Goal: Task Accomplishment & Management: Complete application form

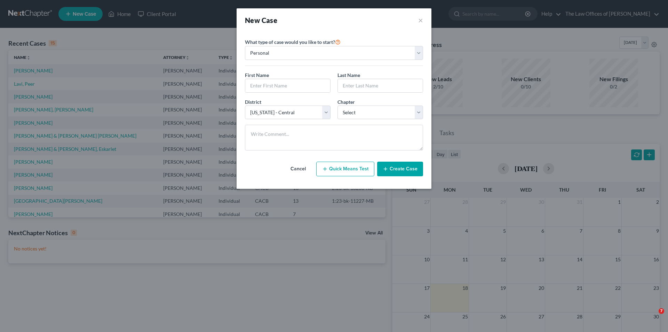
select select "7"
click at [298, 89] on input "text" at bounding box center [287, 85] width 85 height 13
type input "[PERSON_NAME]"
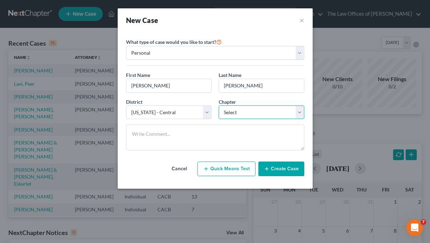
click at [242, 114] on select "Select 7 11 12 13" at bounding box center [262, 112] width 86 height 14
select select "0"
click at [219, 105] on select "Select 7 11 12 13" at bounding box center [262, 112] width 86 height 14
click at [270, 169] on button "Create Case" at bounding box center [281, 168] width 46 height 15
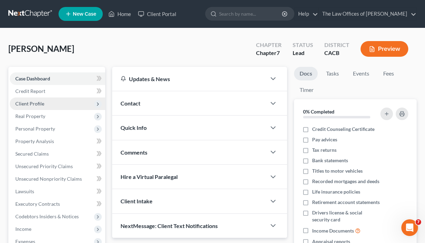
click at [40, 103] on span "Client Profile" at bounding box center [29, 104] width 29 height 6
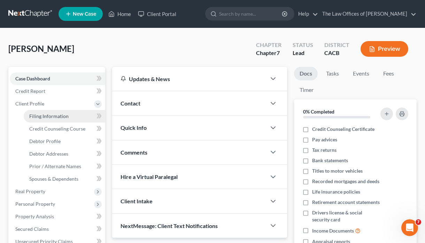
click at [49, 118] on span "Filing Information" at bounding box center [48, 116] width 39 height 6
select select "1"
select select "0"
select select "7"
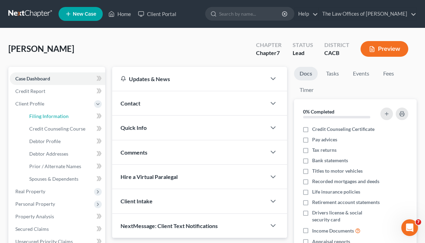
select select "4"
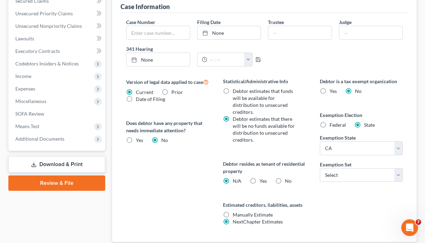
scroll to position [244, 0]
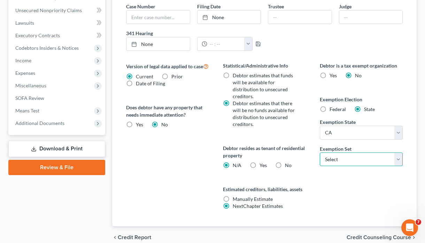
click at [345, 162] on select "Select 703 704" at bounding box center [361, 159] width 83 height 14
select select "1"
click at [320, 152] on select "Select 703 704" at bounding box center [361, 159] width 83 height 14
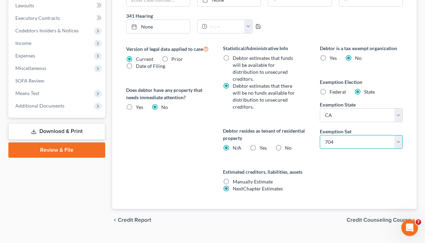
scroll to position [276, 0]
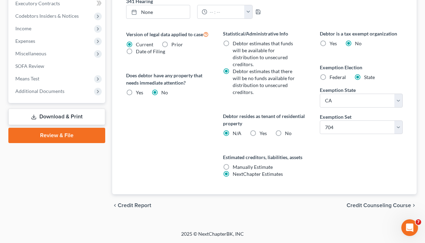
click at [386, 204] on span "Credit Counseling Course" at bounding box center [378, 206] width 64 height 6
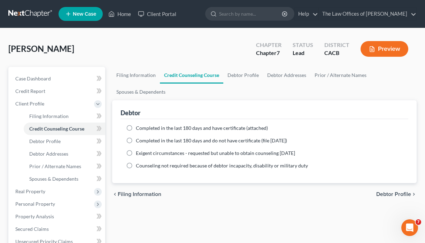
click at [136, 129] on label "Completed in the last 180 days and have certificate (attached)" at bounding box center [202, 128] width 132 height 7
click at [139, 129] on input "Completed in the last 180 days and have certificate (attached)" at bounding box center [141, 127] width 5 height 5
radio input "true"
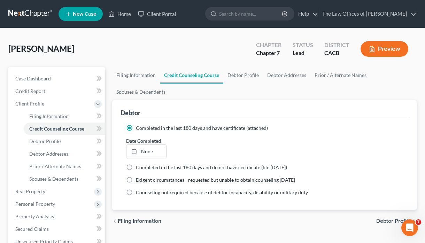
click at [394, 220] on span "Debtor Profile" at bounding box center [393, 221] width 35 height 6
select select "0"
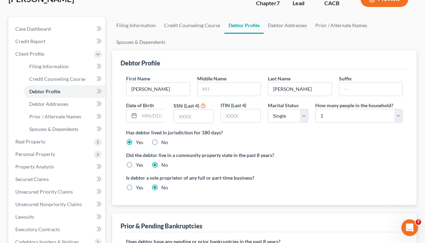
scroll to position [70, 0]
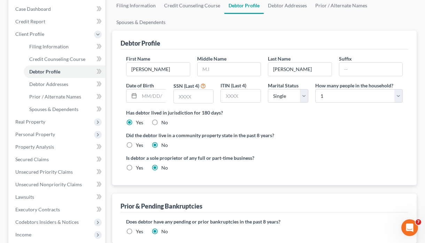
click at [136, 146] on label "Yes" at bounding box center [139, 145] width 7 height 7
click at [139, 146] on input "Yes" at bounding box center [141, 144] width 5 height 5
radio input "true"
radio input "false"
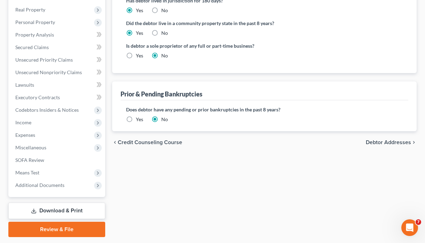
scroll to position [202, 0]
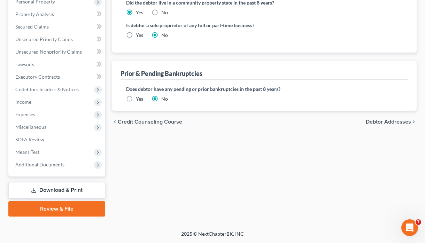
click at [136, 99] on label "Yes" at bounding box center [139, 98] width 7 height 7
click at [139, 99] on input "Yes" at bounding box center [141, 97] width 5 height 5
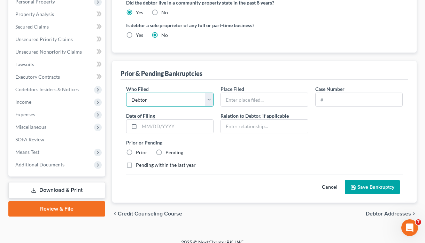
click at [157, 103] on select "Debtor Other" at bounding box center [169, 100] width 87 height 14
click at [241, 101] on input "text" at bounding box center [264, 99] width 87 height 13
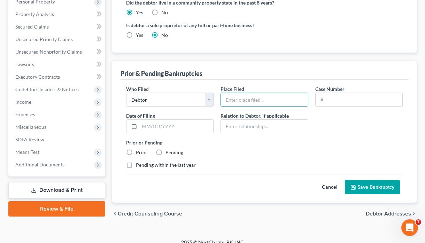
type input "CDC - LA Division"
click at [348, 102] on input "text" at bounding box center [358, 99] width 87 height 13
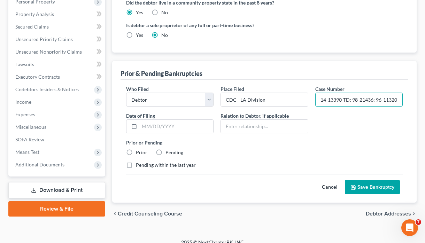
type input "14-13390-TD; 98-21436; 96-11320"
click at [361, 187] on button "Save Bankruptcy" at bounding box center [372, 187] width 55 height 15
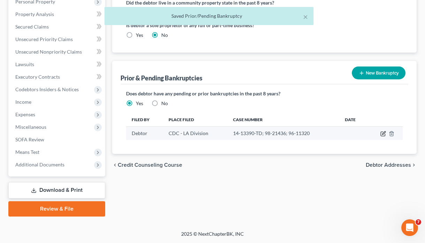
click at [383, 133] on icon "button" at bounding box center [383, 133] width 3 height 3
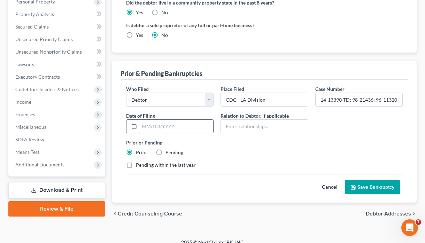
click at [151, 129] on input "text" at bounding box center [176, 126] width 74 height 13
type input "0"
click at [368, 188] on button "Save Bankruptcy" at bounding box center [372, 187] width 55 height 15
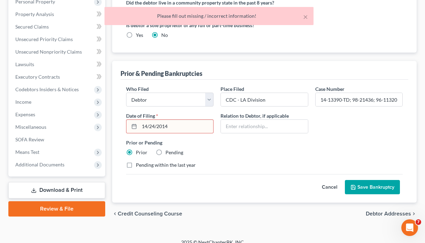
click at [189, 127] on input "14/24/2014" at bounding box center [176, 126] width 74 height 13
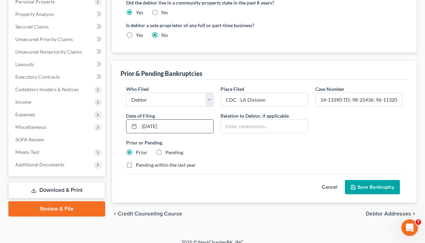
type input "[DATE]"
click at [345, 180] on button "Save Bankruptcy" at bounding box center [372, 187] width 55 height 15
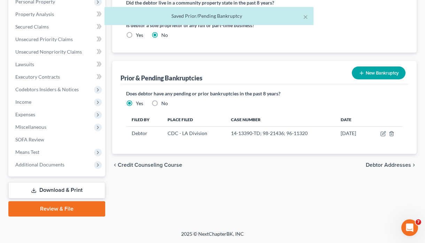
click at [388, 164] on span "Debtor Addresses" at bounding box center [387, 165] width 45 height 6
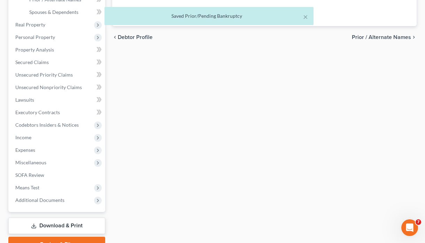
select select "0"
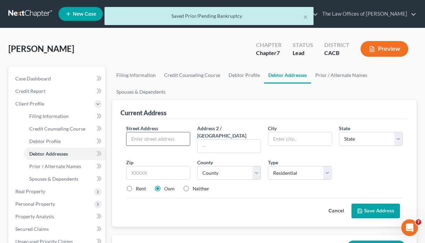
click at [167, 142] on input "text" at bounding box center [157, 138] width 63 height 13
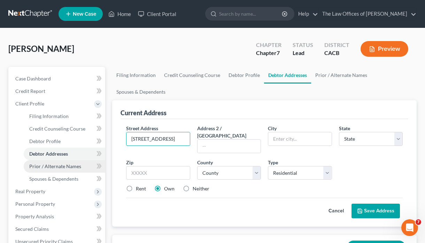
type input "[STREET_ADDRESS]"
type input "Santa Clarita"
select select "4"
type input "91351"
type input "Canyon Country"
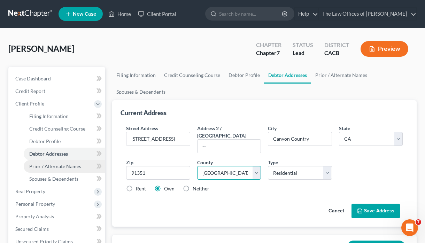
select select "18"
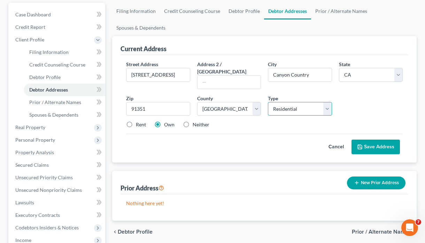
scroll to position [70, 0]
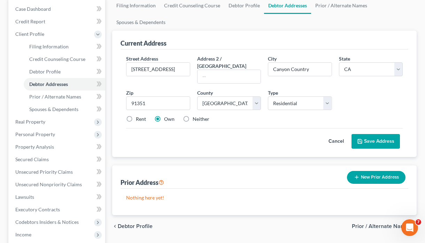
click at [382, 134] on button "Save Address" at bounding box center [375, 141] width 48 height 15
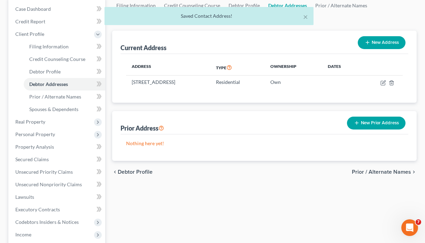
click at [369, 171] on span "Prior / Alternate Names" at bounding box center [381, 172] width 59 height 6
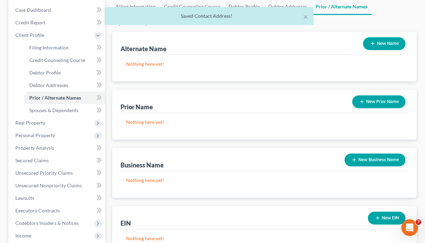
scroll to position [70, 0]
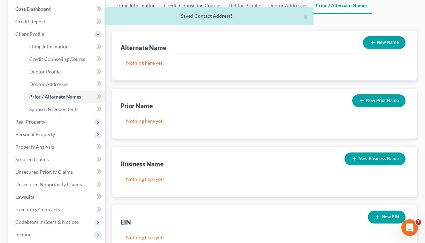
click at [358, 161] on button "New Business Name" at bounding box center [374, 158] width 61 height 13
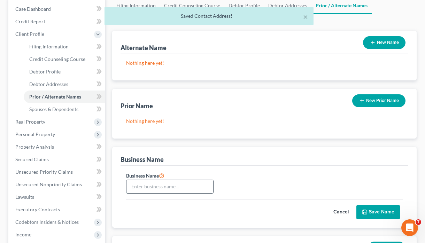
click at [196, 187] on input "text" at bounding box center [169, 186] width 87 height 13
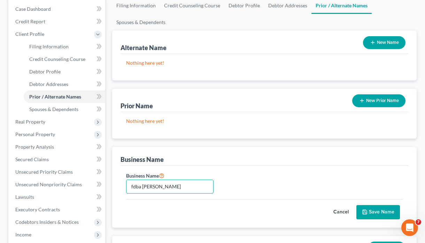
type input "fdba [PERSON_NAME]"
click at [370, 211] on button "Save Name" at bounding box center [378, 212] width 44 height 15
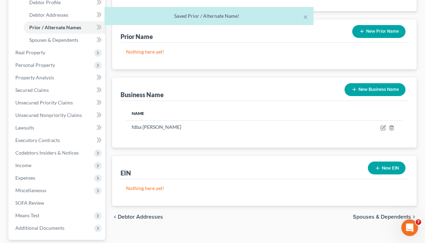
scroll to position [139, 0]
click at [384, 165] on button "New EIN" at bounding box center [387, 167] width 38 height 13
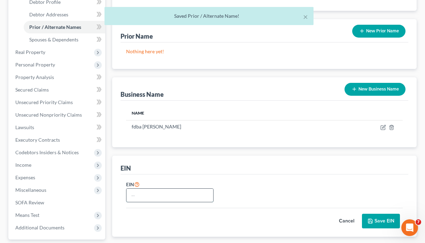
click at [192, 196] on input "text" at bounding box center [169, 195] width 87 height 13
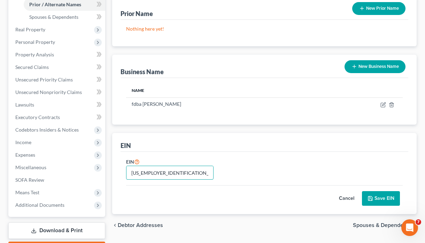
scroll to position [174, 0]
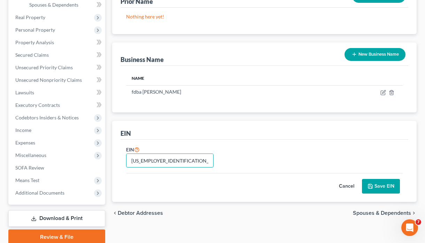
type input "[US_EMPLOYER_IDENTIFICATION_NUMBER]"
click at [372, 189] on icon "submit" at bounding box center [370, 186] width 6 height 6
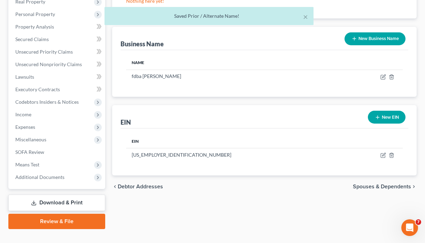
scroll to position [202, 0]
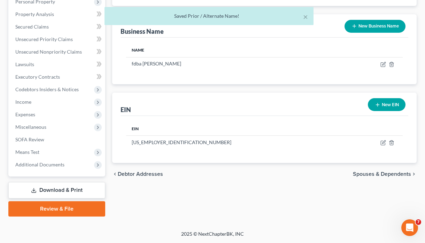
click at [261, 208] on div "Filing Information Credit Counseling Course Debtor Profile Debtor Addresses Pri…" at bounding box center [264, 41] width 311 height 352
click at [372, 174] on span "Spouses & Dependents" at bounding box center [382, 174] width 58 height 6
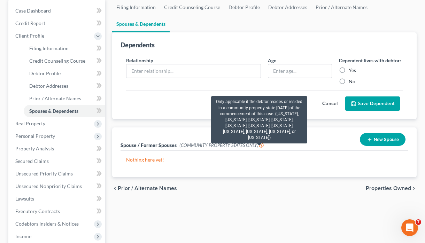
scroll to position [70, 0]
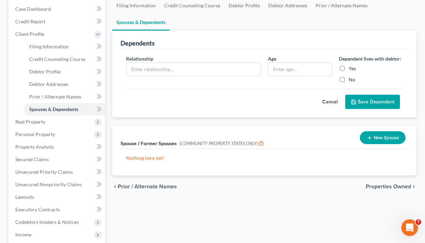
click at [372, 141] on button "New Spouse" at bounding box center [383, 137] width 46 height 13
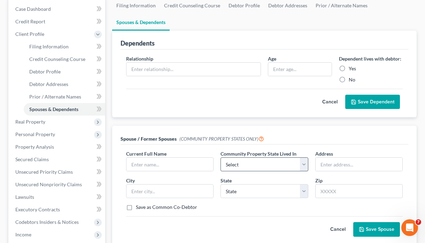
click at [265, 172] on div "Current Full Name * Community Property State Lived In * Select AZ CA GU ID [GEO…" at bounding box center [264, 183] width 283 height 66
click at [261, 168] on select "Select AZ CA GU ID LA NV NM PR [GEOGRAPHIC_DATA] [GEOGRAPHIC_DATA] [GEOGRAPHIC_…" at bounding box center [263, 164] width 87 height 14
select select "1"
click at [220, 157] on select "Select AZ CA GU ID LA NV NM PR [GEOGRAPHIC_DATA] [GEOGRAPHIC_DATA] [GEOGRAPHIC_…" at bounding box center [263, 164] width 87 height 14
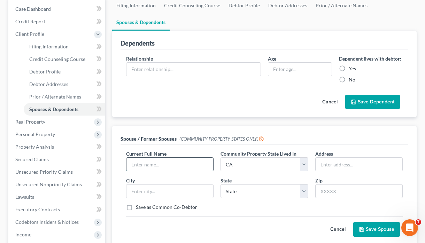
click at [174, 166] on input "text" at bounding box center [169, 164] width 87 height 13
type input "[PERSON_NAME]"
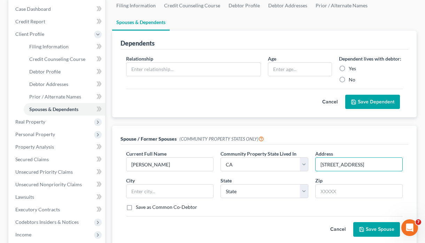
type input "[STREET_ADDRESS]"
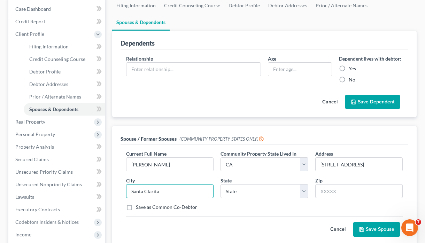
type input "Santa Clarita"
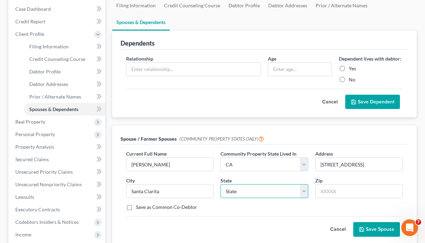
select select "4"
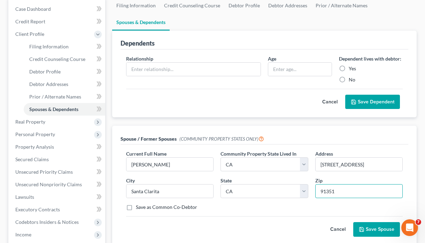
type input "91351"
click at [386, 229] on button "Save Spouse" at bounding box center [376, 229] width 47 height 15
type input "Canyon Country"
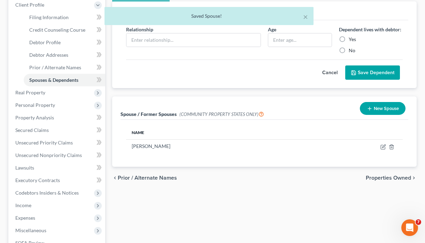
scroll to position [139, 0]
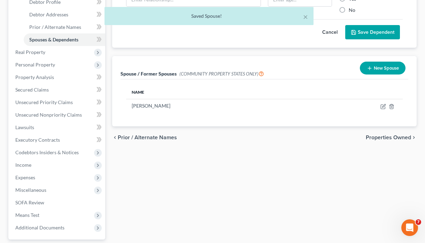
click at [400, 139] on span "Properties Owned" at bounding box center [387, 138] width 45 height 6
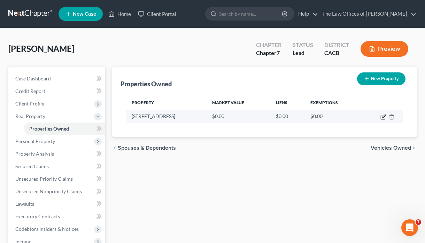
click at [382, 118] on icon "button" at bounding box center [383, 116] width 3 height 3
select select "4"
select select "18"
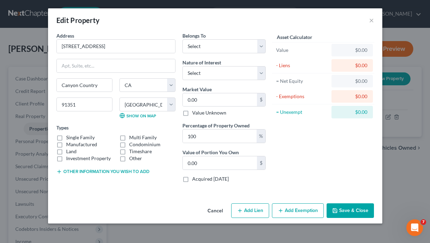
click at [66, 137] on label "Single Family" at bounding box center [80, 137] width 29 height 7
click at [69, 137] on input "Single Family" at bounding box center [71, 136] width 5 height 5
checkbox input "true"
click at [207, 48] on select "Select Debtor 1 Only Debtor 2 Only Debtor 1 And Debtor 2 Only At Least One Of T…" at bounding box center [223, 46] width 83 height 14
select select "4"
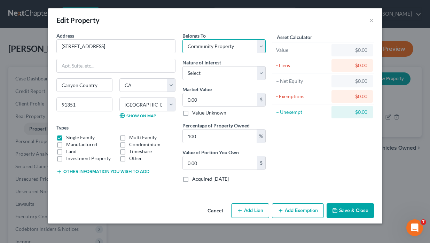
click at [182, 39] on select "Select Debtor 1 Only Debtor 2 Only Debtor 1 And Debtor 2 Only At Least One Of T…" at bounding box center [223, 46] width 83 height 14
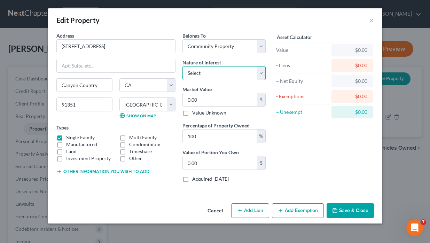
click at [215, 71] on select "Select Fee Simple Joint Tenant Life Estate Equitable Interest Future Interest T…" at bounding box center [223, 73] width 83 height 14
select select "0"
click at [182, 66] on select "Select Fee Simple Joint Tenant Life Estate Equitable Interest Future Interest T…" at bounding box center [223, 73] width 83 height 14
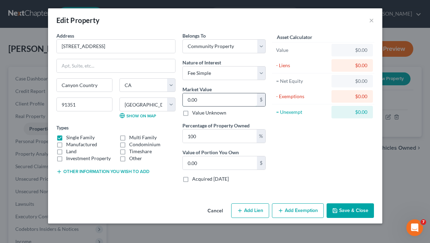
click at [208, 100] on input "0.00" at bounding box center [220, 99] width 74 height 13
type input "8"
type input "8.00"
type input "85"
type input "85.00"
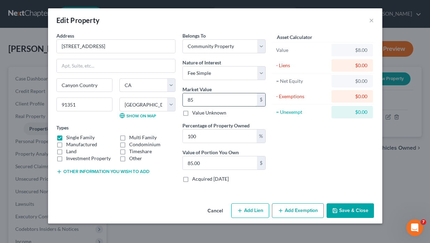
type input "850"
type input "850.00"
type input "8500"
type input "8,500.00"
type input "8,5000"
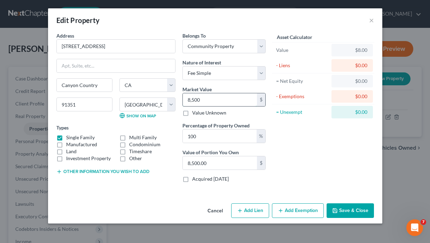
type input "85,000.00"
type input "85,0000"
type input "850,000.00"
type input "850,000"
click at [293, 211] on button "Add Exemption" at bounding box center [298, 210] width 52 height 15
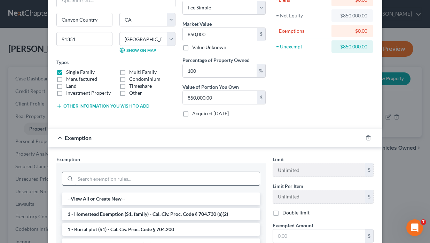
scroll to position [70, 0]
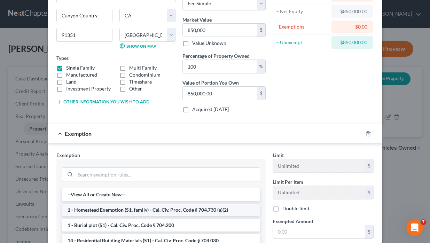
click at [144, 209] on li "1 - Homestead Exemption (S1, family) - Cal. Civ. Proc. Code § 704.730 (a)(2)" at bounding box center [161, 210] width 198 height 13
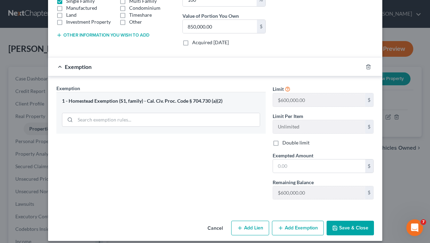
scroll to position [139, 0]
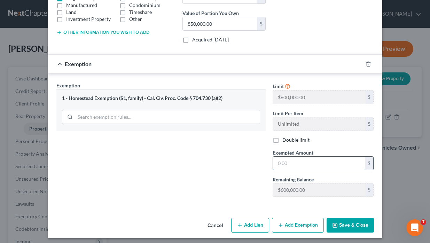
click at [292, 164] on input "text" at bounding box center [319, 163] width 92 height 13
type input "800,000"
click at [343, 225] on button "Save & Close" at bounding box center [349, 225] width 47 height 15
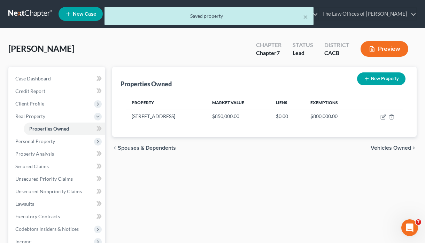
click at [386, 149] on span "Vehicles Owned" at bounding box center [390, 148] width 40 height 6
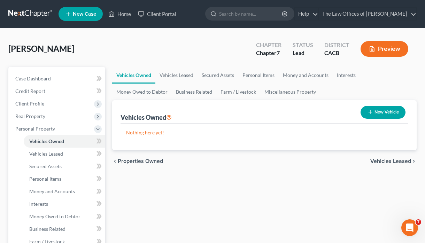
click at [381, 110] on button "New Vehicle" at bounding box center [382, 112] width 45 height 13
select select "0"
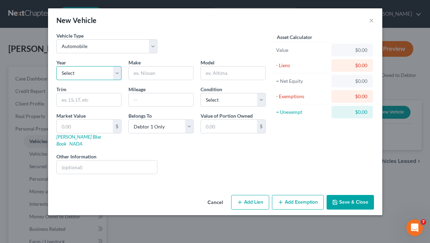
click at [107, 78] on select "Select 2026 2025 2024 2023 2022 2021 2020 2019 2018 2017 2016 2015 2014 2013 20…" at bounding box center [88, 73] width 65 height 14
select select "7"
click at [56, 66] on select "Select 2026 2025 2024 2023 2022 2021 2020 2019 2018 2017 2016 2015 2014 2013 20…" at bounding box center [88, 73] width 65 height 14
click at [161, 74] on input "text" at bounding box center [161, 72] width 64 height 13
type input "Toyota"
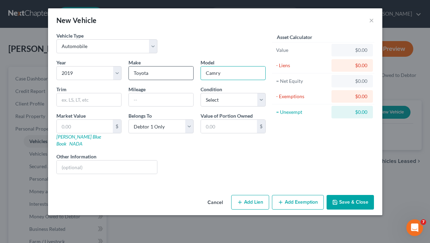
type input "Camry"
type input "145000"
select select "3"
type input "1"
type input "1.00"
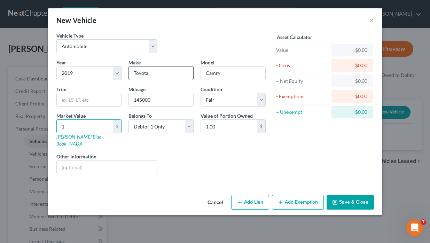
type input "19"
type input "19.00"
type input "190"
type input "190.00"
type input "1900"
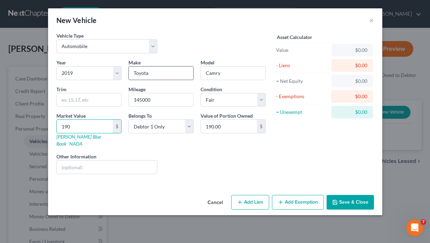
type input "1,900.00"
type input "1,9000"
type input "19,000.00"
type input "1"
type input "1.00"
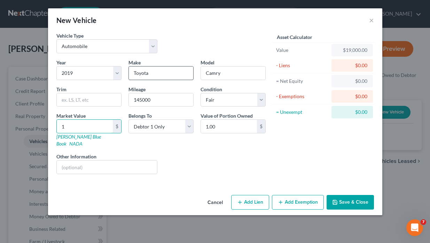
type input "15"
type input "15.00"
type input "150"
type input "150.00"
type input "1500"
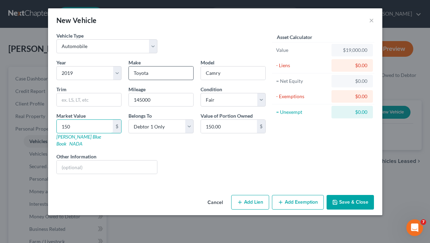
type input "1,500.00"
type input "1,5000"
type input "15,000.00"
type input "15,000"
click at [348, 65] on div "$0.00" at bounding box center [352, 65] width 30 height 7
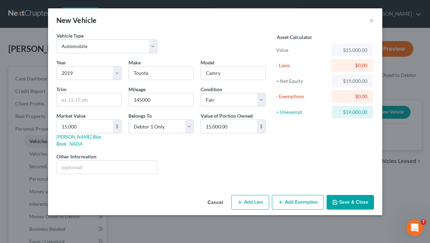
click at [258, 197] on button "Add Lien" at bounding box center [250, 202] width 38 height 15
select select "0"
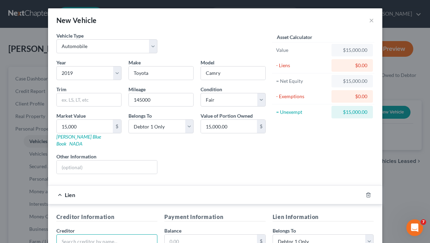
click at [99, 234] on input "text" at bounding box center [106, 241] width 101 height 14
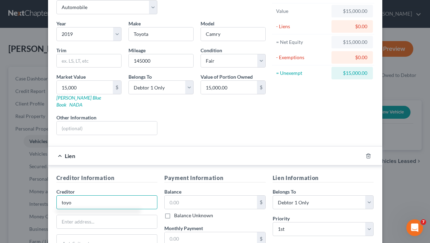
scroll to position [104, 0]
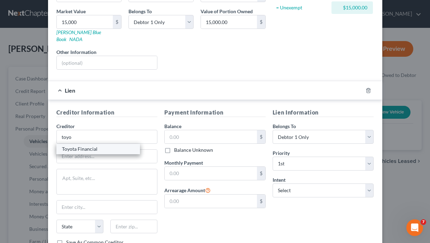
click at [92, 145] on div "Toyota Financial" at bounding box center [98, 148] width 72 height 7
type input "Toyota Financial"
type input "P.O. Box 15012"
type input "[PERSON_NAME]"
select select "3"
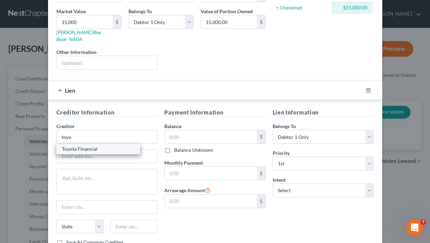
type input "85244-5012"
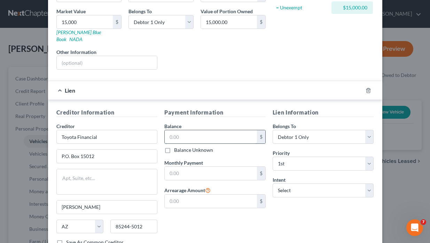
click at [193, 130] on input "text" at bounding box center [211, 136] width 92 height 13
type input "190,000"
click at [183, 167] on input "text" at bounding box center [211, 173] width 92 height 13
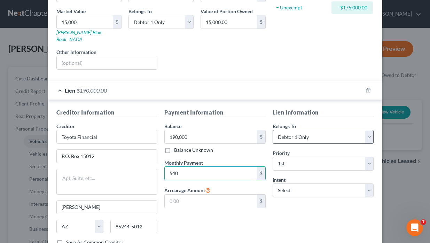
type input "540"
click at [302, 133] on select "Select Debtor 1 Only Debtor 2 Only Debtor 1 And Debtor 2 Only At Least One Of T…" at bounding box center [323, 137] width 101 height 14
select select "4"
click at [273, 130] on select "Select Debtor 1 Only Debtor 2 Only Debtor 1 And Debtor 2 Only At Least One Of T…" at bounding box center [323, 137] width 101 height 14
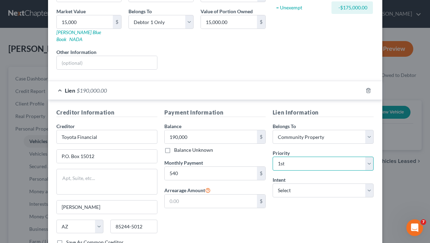
click at [303, 160] on select "Select 1st 2nd 3rd 4th 5th 6th 7th 8th 9th 10th 11th 12th 13th 14th 15th 16th 1…" at bounding box center [323, 164] width 101 height 14
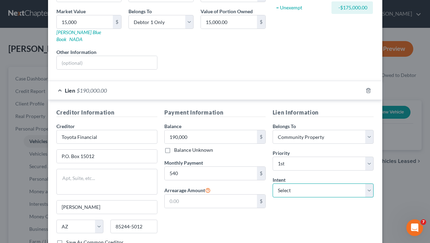
click at [298, 186] on select "Select Surrender Redeem Reaffirm Avoid Other" at bounding box center [323, 190] width 101 height 14
select select "4"
click at [273, 183] on select "Select Surrender Redeem Reaffirm Avoid Other" at bounding box center [323, 190] width 101 height 14
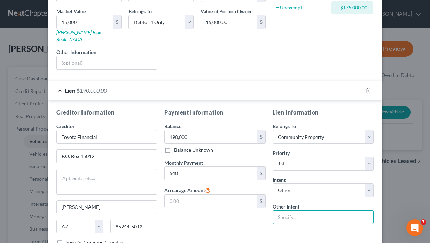
click at [300, 212] on input "text" at bounding box center [323, 217] width 101 height 14
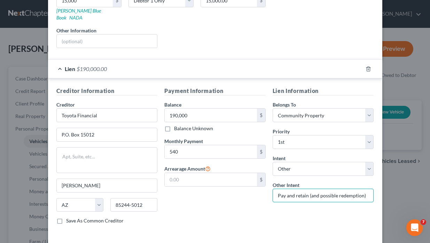
scroll to position [150, 0]
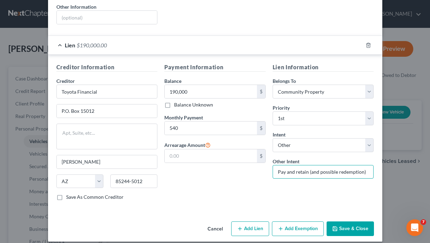
type input "Pay and retain (and possible redemption)"
click at [309, 221] on button "Add Exemption" at bounding box center [298, 228] width 52 height 15
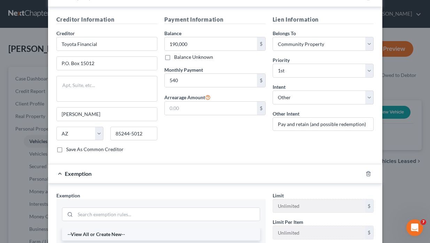
scroll to position [254, 0]
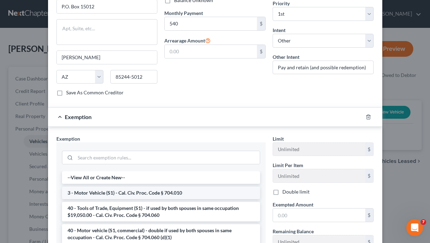
click at [109, 187] on li "3 - Motor Vehicle (S1) - Cal. Civ. Proc. Code § 704.010" at bounding box center [161, 193] width 198 height 13
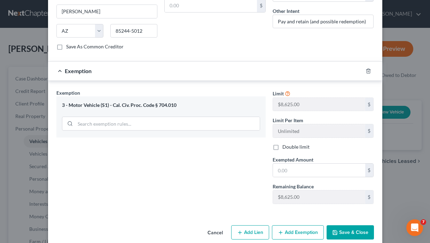
scroll to position [303, 0]
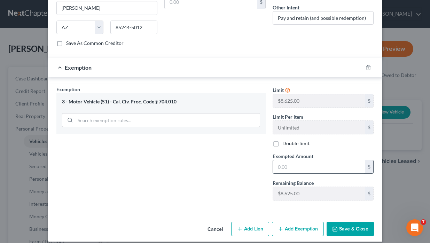
click at [293, 162] on input "text" at bounding box center [319, 166] width 92 height 13
type input "4,000"
click at [342, 222] on button "Save & Close" at bounding box center [349, 229] width 47 height 15
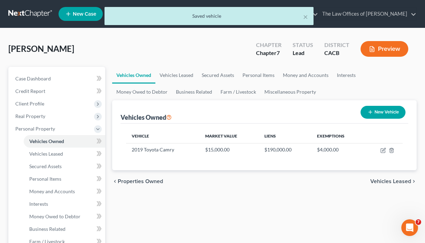
click at [381, 112] on button "New Vehicle" at bounding box center [382, 112] width 45 height 13
select select "0"
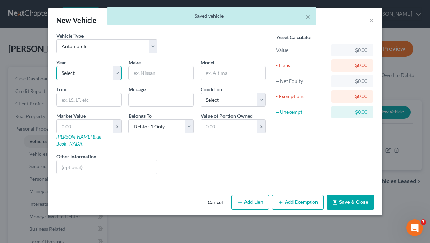
click at [89, 76] on select "Select 2026 2025 2024 2023 2022 2021 2020 2019 2018 2017 2016 2015 2014 2013 20…" at bounding box center [88, 73] width 65 height 14
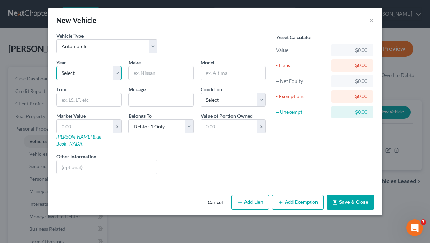
select select "4"
click at [56, 66] on select "Select 2026 2025 2024 2023 2022 2021 2020 2019 2018 2017 2016 2015 2014 2013 20…" at bounding box center [88, 73] width 65 height 14
click at [146, 74] on input "text" at bounding box center [161, 72] width 64 height 13
type input "Toyota"
click at [229, 71] on input "text" at bounding box center [233, 72] width 64 height 13
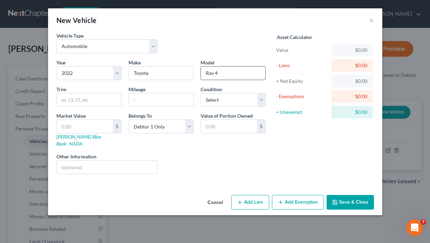
type input "Rav 4"
type input "35000"
select select "2"
type input "2"
type input "2.00"
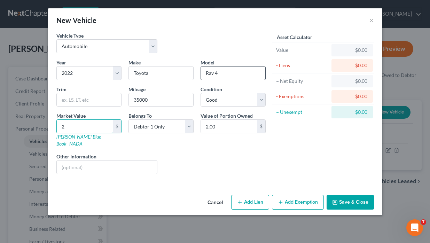
type input "22"
type input "22.00"
type input "220"
type input "220.00"
type input "2200"
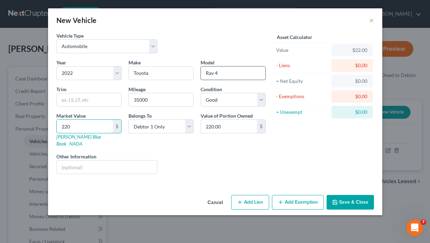
type input "2,200.00"
type input "2,2000"
type input "22,000.00"
drag, startPoint x: 85, startPoint y: 128, endPoint x: 36, endPoint y: 128, distance: 49.4
click at [39, 129] on div "New Vehicle × Vehicle Type Select Automobile Truck Trailer Watercraft Aircraft …" at bounding box center [215, 121] width 430 height 243
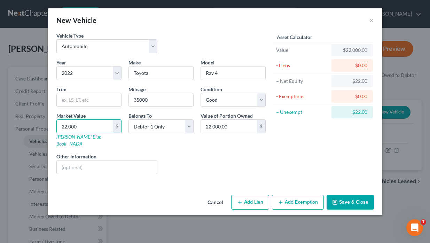
type input "2"
type input "2.00"
type input "20"
type input "20.00"
type input "200"
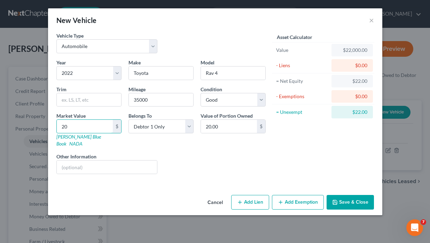
type input "200.00"
type input "2000"
type input "2,000.00"
type input "2,0000"
type input "20,000.00"
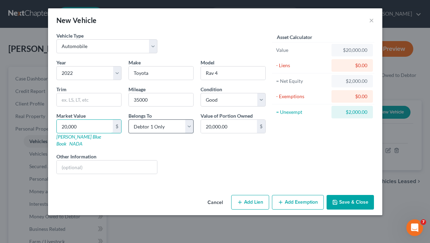
type input "20,000"
click at [171, 126] on select "Select Debtor 1 Only Debtor 2 Only Debtor 1 And Debtor 2 Only At Least One Of T…" at bounding box center [160, 126] width 65 height 14
select select "4"
click at [128, 119] on select "Select Debtor 1 Only Debtor 2 Only Debtor 1 And Debtor 2 Only At Least One Of T…" at bounding box center [160, 126] width 65 height 14
click at [253, 195] on button "Add Lien" at bounding box center [250, 202] width 38 height 15
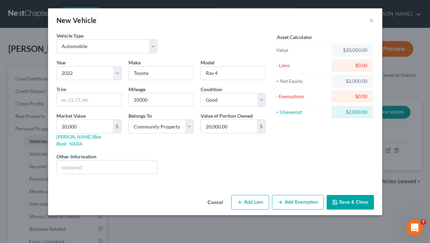
select select "4"
select select "0"
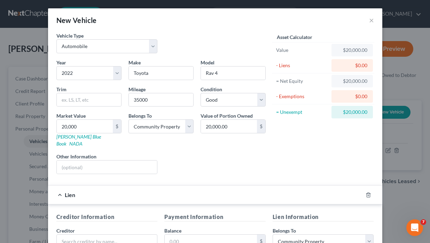
scroll to position [35, 0]
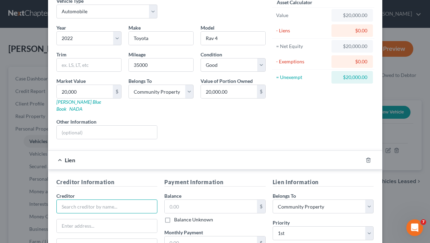
click at [100, 203] on input "text" at bounding box center [106, 206] width 101 height 14
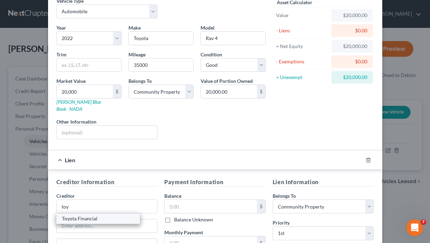
click at [80, 215] on div "Toyota Financial" at bounding box center [98, 218] width 72 height 7
type input "Toyota Financial"
type input "P.O. Box 15012"
type input "[PERSON_NAME]"
select select "3"
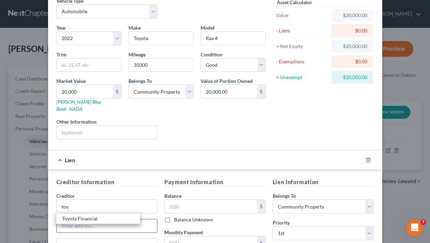
type input "85244-5012"
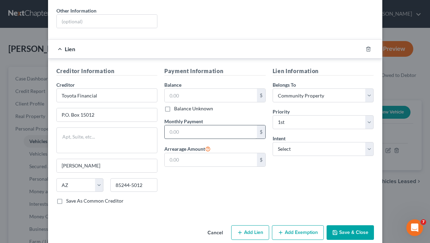
scroll to position [150, 0]
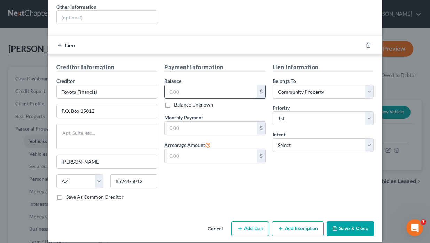
click at [196, 85] on input "text" at bounding box center [211, 91] width 92 height 13
type input "22,000"
click at [199, 121] on input "text" at bounding box center [211, 127] width 92 height 13
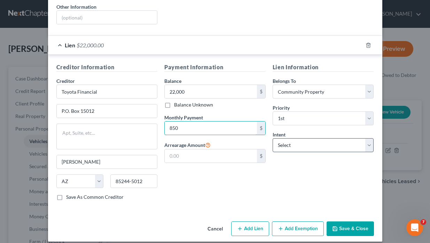
type input "850"
drag, startPoint x: 292, startPoint y: 140, endPoint x: 293, endPoint y: 144, distance: 3.5
click at [292, 140] on select "Select Surrender Redeem Reaffirm Avoid Other" at bounding box center [323, 145] width 101 height 14
select select "4"
click at [273, 138] on select "Select Surrender Redeem Reaffirm Avoid Other" at bounding box center [323, 145] width 101 height 14
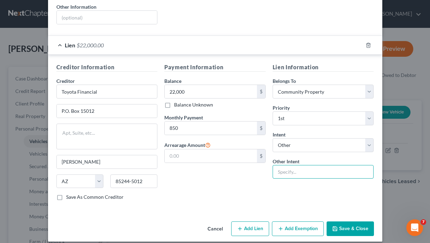
click at [301, 167] on input "text" at bounding box center [323, 172] width 101 height 14
type input "Pay and retain (and possible redemption)"
click at [294, 222] on button "Add Exemption" at bounding box center [298, 228] width 52 height 15
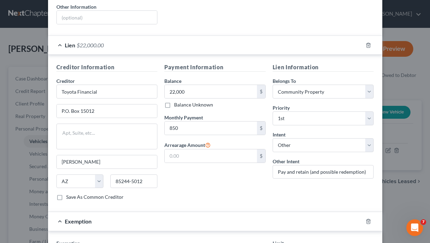
scroll to position [337, 0]
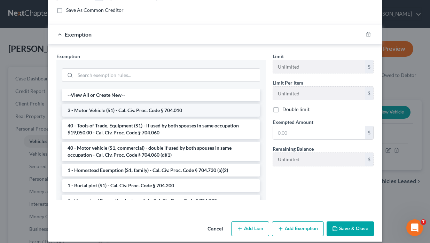
click at [105, 104] on li "3 - Motor Vehicle (S1) - Cal. Civ. Proc. Code § 704.010" at bounding box center [161, 110] width 198 height 13
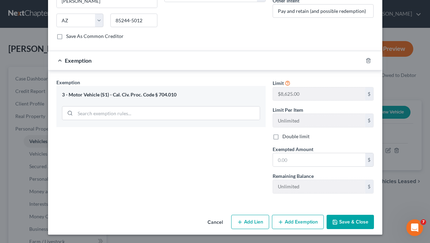
scroll to position [303, 0]
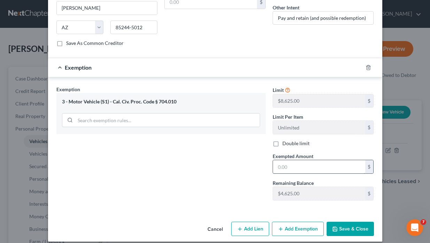
click at [296, 162] on input "text" at bounding box center [319, 166] width 92 height 13
type input "2,000"
click at [345, 222] on button "Save & Close" at bounding box center [349, 229] width 47 height 15
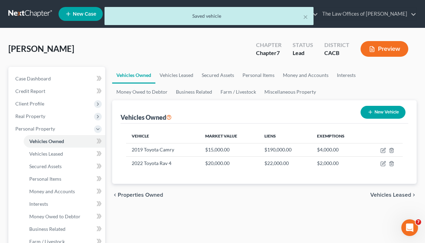
click at [394, 197] on span "Vehicles Leased" at bounding box center [390, 195] width 41 height 6
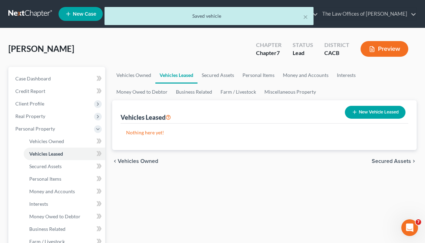
click at [394, 163] on span "Secured Assets" at bounding box center [390, 161] width 39 height 6
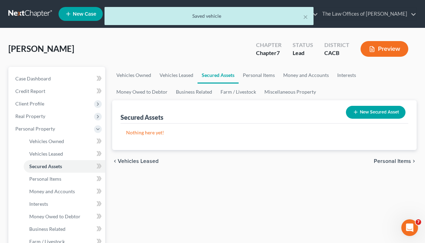
click at [394, 163] on span "Personal Items" at bounding box center [391, 161] width 37 height 6
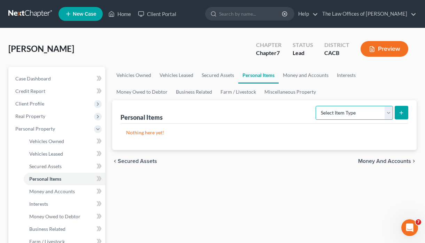
click at [389, 111] on select "Select Item Type Clothing Collectibles Of Value Electronics Firearms Household …" at bounding box center [353, 113] width 77 height 14
select select "clothing"
click at [316, 106] on select "Select Item Type Clothing Collectibles Of Value Electronics Firearms Household …" at bounding box center [353, 113] width 77 height 14
click at [401, 112] on line "submit" at bounding box center [401, 112] width 0 height 3
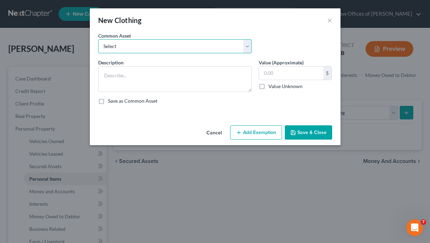
click at [144, 51] on select "Select Clothes at home." at bounding box center [174, 46] width 153 height 14
select select "0"
click at [98, 39] on select "Select Clothes at home." at bounding box center [174, 46] width 153 height 14
type textarea "Clothes at home."
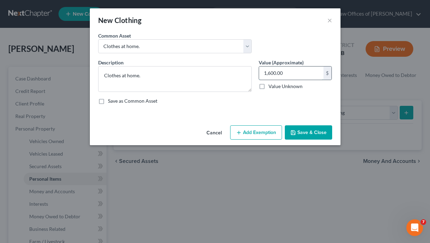
click at [269, 73] on input "1,600.00" at bounding box center [291, 72] width 64 height 13
type input "1,400.00"
click at [311, 129] on button "Save & Close" at bounding box center [308, 132] width 47 height 15
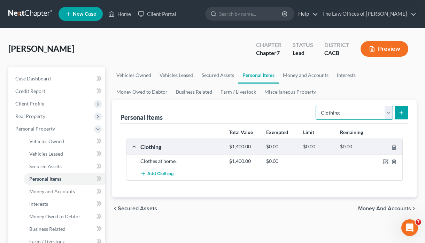
click at [391, 113] on select "Select Item Type Clothing Collectibles Of Value Electronics Firearms Household …" at bounding box center [353, 113] width 77 height 14
select select "electronics"
click at [316, 106] on select "Select Item Type Clothing Collectibles Of Value Electronics Firearms Household …" at bounding box center [353, 113] width 77 height 14
click at [397, 110] on button "submit" at bounding box center [401, 113] width 14 height 14
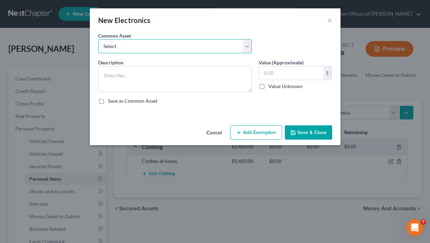
click at [174, 45] on select "Select Home TVs, phones, and household electronics" at bounding box center [174, 46] width 153 height 14
select select "0"
click at [98, 39] on select "Select Home TVs, phones, and household electronics" at bounding box center [174, 46] width 153 height 14
type textarea "Home TVs, phones, and household electronics"
type input "800.00"
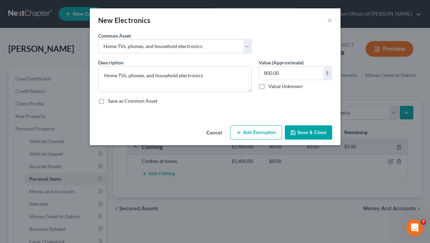
click at [298, 132] on button "Save & Close" at bounding box center [308, 132] width 47 height 15
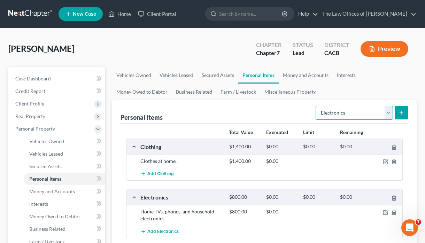
drag, startPoint x: 389, startPoint y: 114, endPoint x: 385, endPoint y: 116, distance: 4.4
click at [389, 114] on select "Select Item Type Clothing Collectibles Of Value Electronics Firearms Household …" at bounding box center [353, 113] width 77 height 14
select select "household_goods"
click at [316, 106] on select "Select Item Type Clothing Collectibles Of Value Electronics Firearms Household …" at bounding box center [353, 113] width 77 height 14
click at [402, 116] on button "submit" at bounding box center [401, 113] width 14 height 14
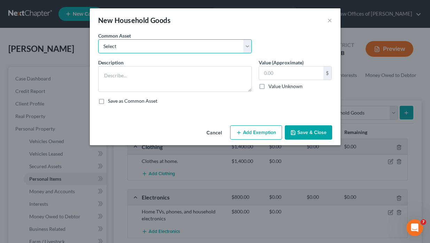
click at [169, 50] on select "Select Household goods and furnishigns" at bounding box center [174, 46] width 153 height 14
select select "0"
click at [98, 39] on select "Select Household goods and furnishigns" at bounding box center [174, 46] width 153 height 14
type textarea "Household goods and furnishigns"
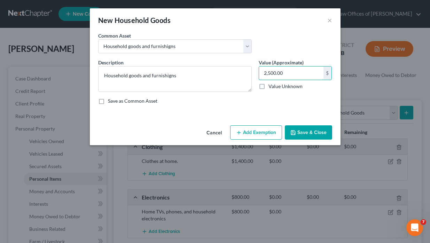
type input "2,500.00"
click at [266, 130] on button "Add Exemption" at bounding box center [256, 132] width 52 height 15
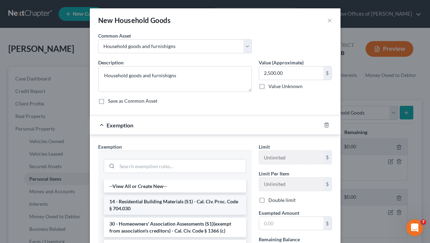
scroll to position [35, 0]
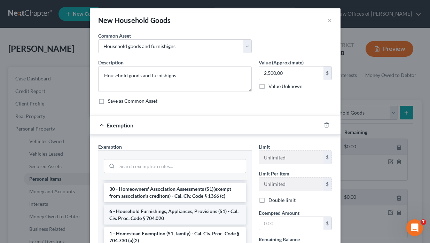
click at [168, 211] on li "6 - Household Furnishings, Appliances, Provisions (S1) - Cal. Civ. Proc. Code §…" at bounding box center [175, 214] width 142 height 19
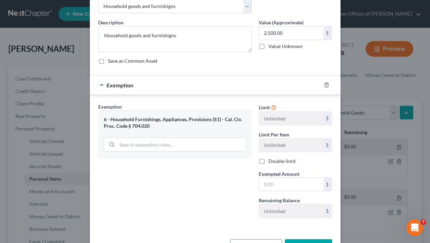
scroll to position [65, 0]
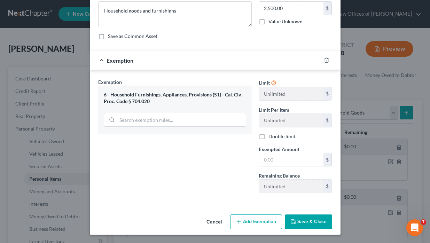
click at [303, 219] on button "Save & Close" at bounding box center [308, 221] width 47 height 15
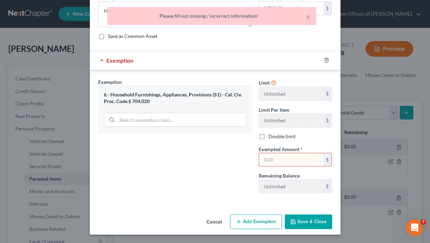
click at [293, 160] on input "text" at bounding box center [291, 159] width 64 height 13
type input "3"
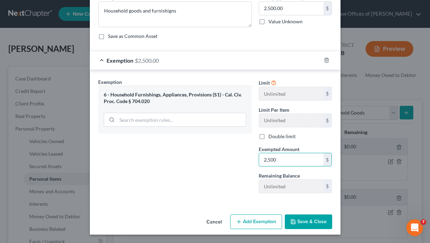
type input "2,500"
click at [302, 221] on button "Save & Close" at bounding box center [308, 221] width 47 height 15
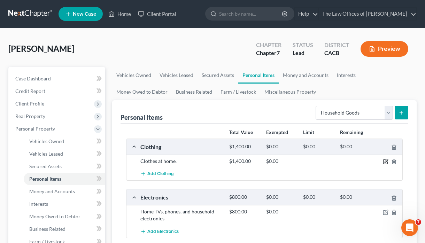
click at [384, 161] on icon "button" at bounding box center [386, 162] width 6 height 6
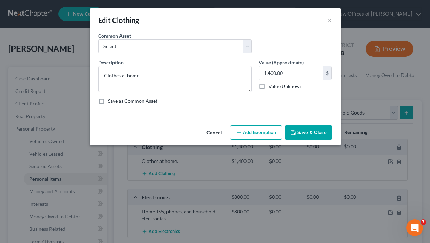
click at [243, 134] on button "Add Exemption" at bounding box center [256, 132] width 52 height 15
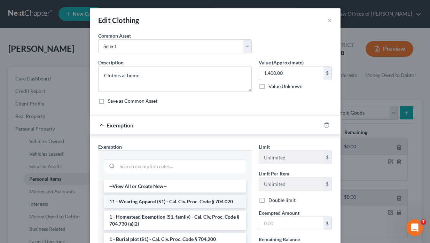
click at [153, 202] on li "11 - Wearing Apparel (S1) - Cal. Civ. Proc. Code § 704.020" at bounding box center [175, 201] width 142 height 13
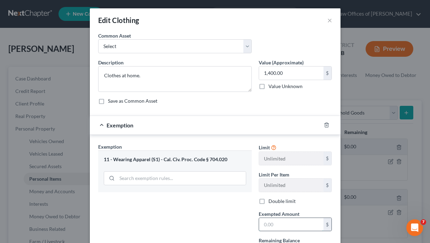
click at [266, 224] on input "text" at bounding box center [291, 224] width 64 height 13
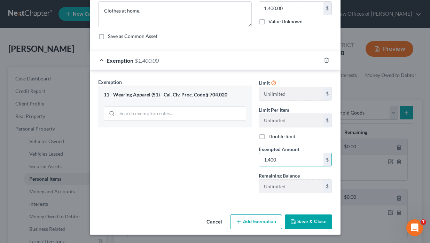
type input "1,400"
click at [294, 221] on button "Save & Close" at bounding box center [308, 221] width 47 height 15
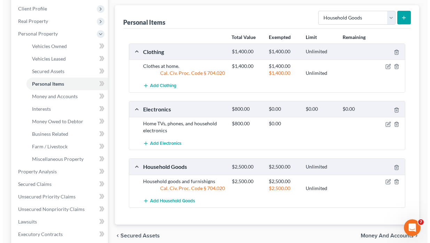
scroll to position [104, 0]
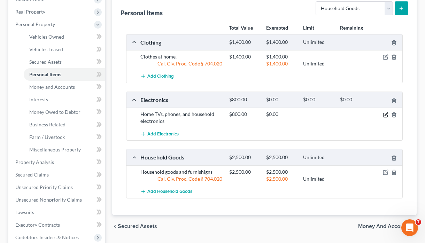
click at [384, 116] on icon "button" at bounding box center [386, 115] width 6 height 6
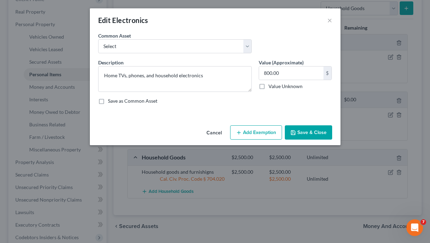
click at [269, 135] on button "Add Exemption" at bounding box center [256, 132] width 52 height 15
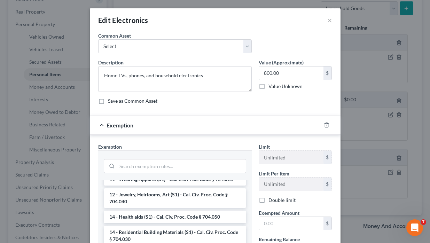
scroll to position [139, 0]
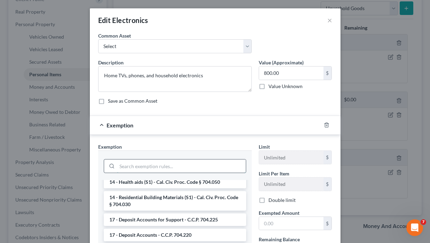
click at [159, 166] on input "search" at bounding box center [181, 165] width 129 height 13
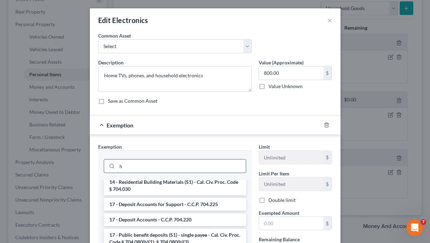
scroll to position [0, 0]
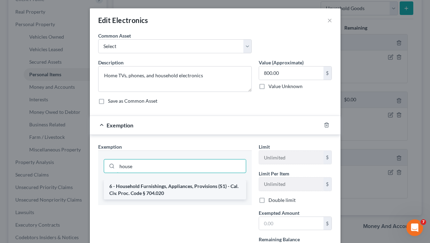
type input "house"
drag, startPoint x: 158, startPoint y: 188, endPoint x: 205, endPoint y: 187, distance: 47.0
click at [158, 188] on li "6 - Household Furnishings, Appliances, Provisions (S1) - Cal. Civ. Proc. Code §…" at bounding box center [175, 189] width 142 height 19
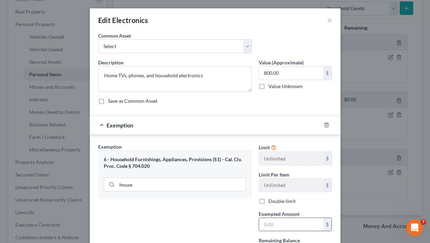
click at [278, 224] on input "text" at bounding box center [291, 224] width 64 height 13
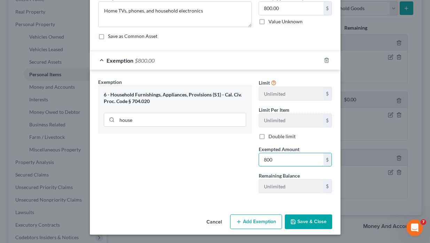
type input "800"
drag, startPoint x: 298, startPoint y: 221, endPoint x: 309, endPoint y: 201, distance: 23.2
click at [298, 221] on button "Save & Close" at bounding box center [308, 221] width 47 height 15
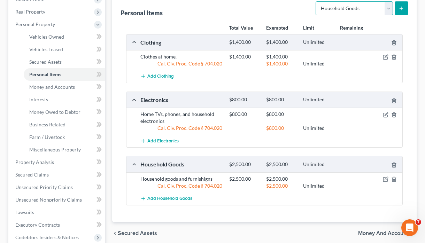
click at [386, 11] on select "Select Item Type Clothing Collectibles Of Value Electronics Firearms Household …" at bounding box center [353, 8] width 77 height 14
select select "jewelry"
click at [316, 1] on select "Select Item Type Clothing Collectibles Of Value Electronics Firearms Household …" at bounding box center [353, 8] width 77 height 14
click at [398, 9] on icon "submit" at bounding box center [401, 9] width 6 height 6
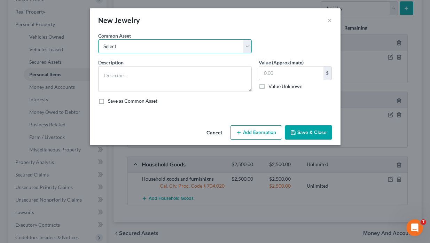
drag, startPoint x: 171, startPoint y: 48, endPoint x: 171, endPoint y: 53, distance: 4.9
click at [171, 48] on select "Select Wedding bands, rings, necklaces." at bounding box center [174, 46] width 153 height 14
select select "0"
click at [98, 39] on select "Select Wedding bands, rings, necklaces." at bounding box center [174, 46] width 153 height 14
type textarea "Wedding bands, rings, necklaces."
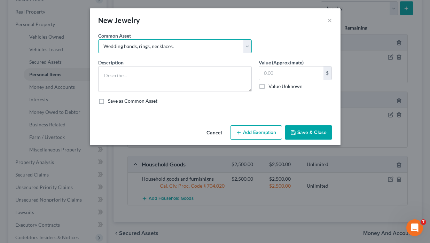
type input "1,500.00"
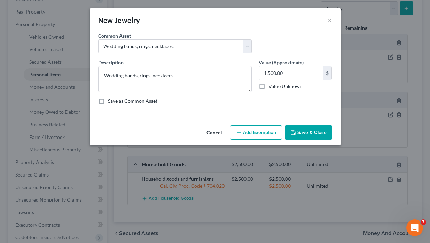
click at [268, 133] on button "Add Exemption" at bounding box center [256, 132] width 52 height 15
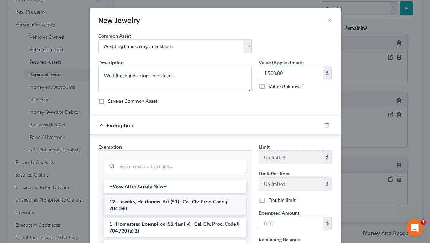
click at [145, 200] on li "12 - Jewelry, Heirlooms, Art (S1) - Cal. Civ. Proc. Code § 704.040" at bounding box center [175, 204] width 142 height 19
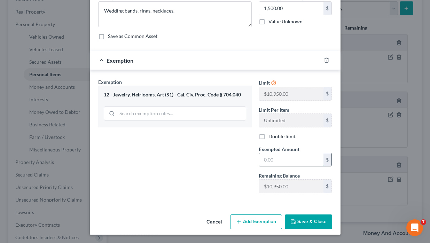
click at [279, 159] on input "text" at bounding box center [291, 159] width 64 height 13
type input "1,500"
click at [300, 222] on button "Save & Close" at bounding box center [308, 221] width 47 height 15
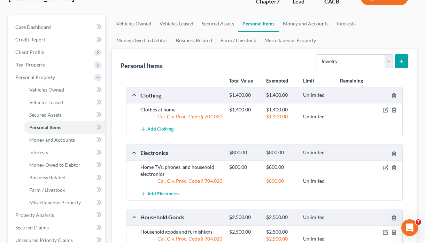
scroll to position [0, 0]
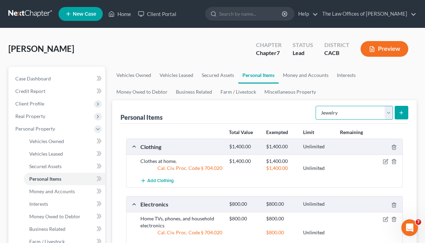
click at [389, 112] on select "Select Item Type Clothing Collectibles Of Value Electronics Firearms Household …" at bounding box center [353, 113] width 77 height 14
click at [365, 82] on ul "Vehicles Owned Vehicles Leased Secured Assets Personal Items Money and Accounts…" at bounding box center [264, 83] width 304 height 33
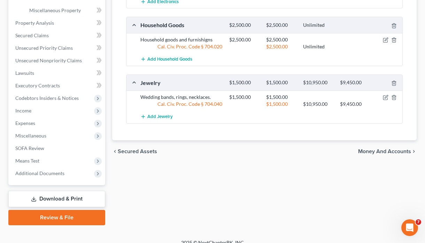
drag, startPoint x: 383, startPoint y: 151, endPoint x: 347, endPoint y: 163, distance: 37.3
click at [383, 152] on span "Money and Accounts" at bounding box center [384, 152] width 53 height 6
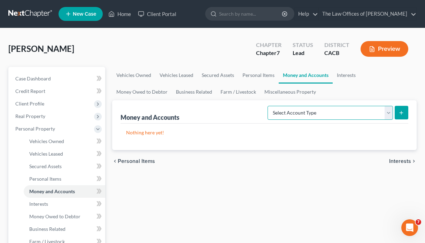
click at [387, 115] on select "Select Account Type Brokerage Cash on Hand Certificates of Deposit Checking Acc…" at bounding box center [329, 113] width 125 height 14
select select "cash_on_hand"
click at [269, 106] on select "Select Account Type Brokerage Cash on Hand Certificates of Deposit Checking Acc…" at bounding box center [329, 113] width 125 height 14
click at [403, 115] on icon "submit" at bounding box center [401, 113] width 6 height 6
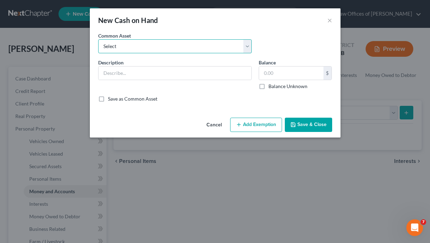
click at [141, 44] on select "Select Cash on hand." at bounding box center [174, 46] width 153 height 14
select select "0"
click at [98, 39] on select "Select Cash on hand." at bounding box center [174, 46] width 153 height 14
type input "Cash on hand."
type input "260.00"
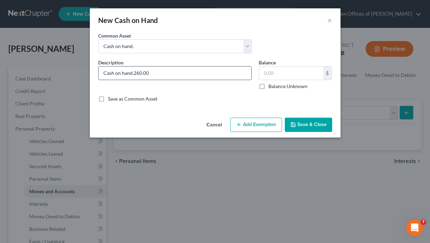
type input "Cash on hand."
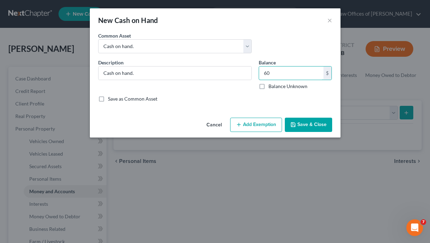
type input "60"
click at [258, 125] on button "Add Exemption" at bounding box center [256, 125] width 52 height 15
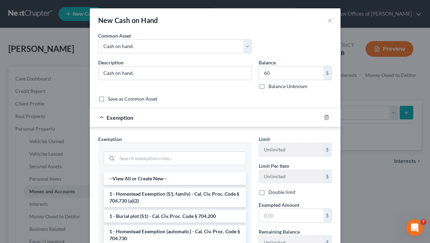
click at [285, 98] on div "Save as Common Asset" at bounding box center [215, 98] width 234 height 7
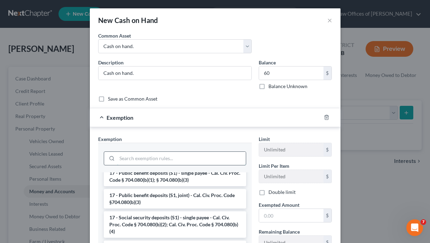
click at [163, 161] on input "search" at bounding box center [181, 158] width 129 height 13
type input "v"
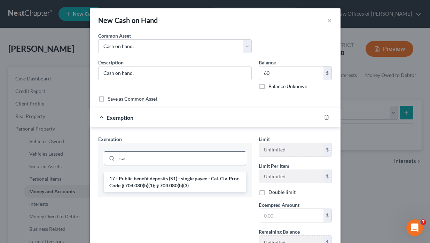
type input "cash"
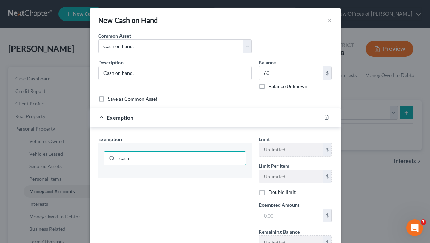
drag, startPoint x: 127, startPoint y: 158, endPoint x: 93, endPoint y: 158, distance: 34.8
click at [95, 158] on div "Exemption Set must be selected for CA. Exemption * cash" at bounding box center [175, 194] width 160 height 119
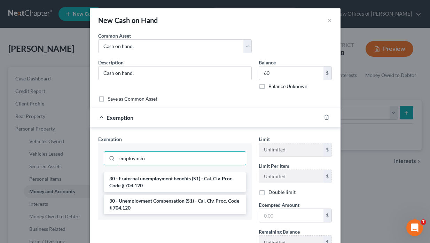
drag, startPoint x: 110, startPoint y: 161, endPoint x: 94, endPoint y: 163, distance: 16.5
click at [98, 163] on div "employmen" at bounding box center [174, 158] width 153 height 30
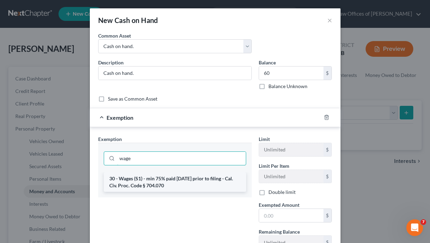
type input "wage"
click at [179, 182] on li "30 - Wages (S1) - min 75% paid [DATE] prior to filing - Cal. Civ. Proc. Code § …" at bounding box center [175, 181] width 142 height 19
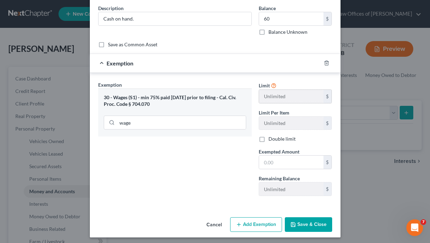
scroll to position [57, 0]
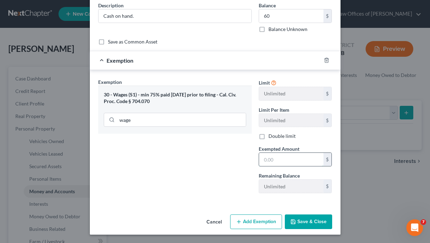
click at [278, 159] on input "text" at bounding box center [291, 159] width 64 height 13
type input "60"
click at [304, 221] on button "Save & Close" at bounding box center [308, 221] width 47 height 15
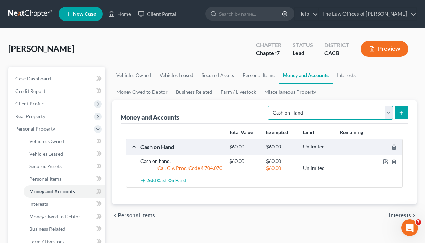
click at [390, 111] on select "Select Account Type Brokerage Cash on Hand Certificates of Deposit Checking Acc…" at bounding box center [329, 113] width 125 height 14
select select "checking"
click at [269, 106] on select "Select Account Type Brokerage Cash on Hand Certificates of Deposit Checking Acc…" at bounding box center [329, 113] width 125 height 14
click at [401, 113] on line "submit" at bounding box center [401, 112] width 0 height 3
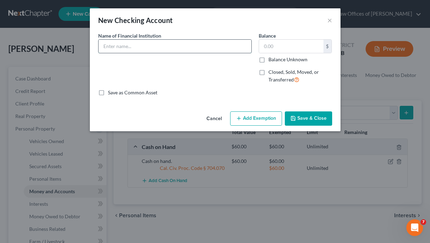
click at [213, 49] on input "text" at bounding box center [174, 46] width 153 height 13
click at [288, 98] on div "An exemption set must first be selected from the Filing Information section. Co…" at bounding box center [215, 70] width 251 height 77
click at [206, 49] on input "text" at bounding box center [174, 46] width 153 height 13
type input "Checking account"
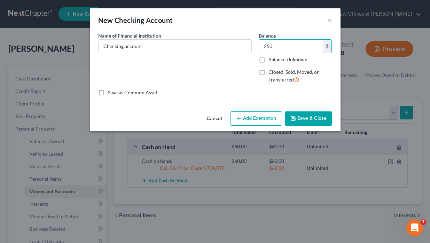
type input "250"
click at [255, 119] on button "Add Exemption" at bounding box center [256, 118] width 52 height 15
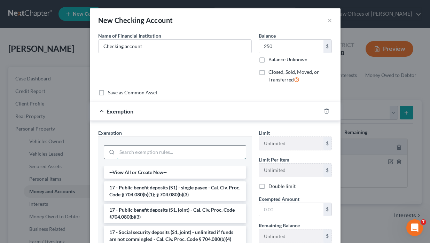
click at [177, 151] on input "search" at bounding box center [181, 151] width 129 height 13
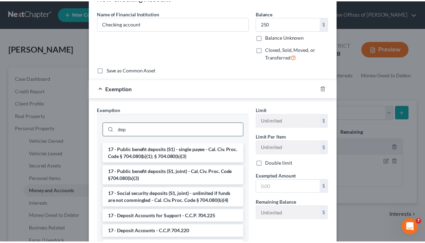
scroll to position [35, 0]
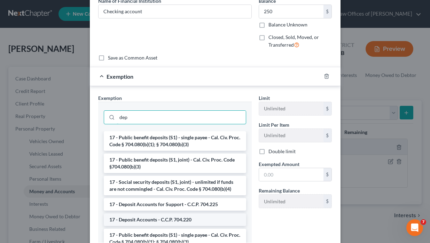
type input "dep"
click at [151, 221] on li "17 - Deposit Accounts - C.C.P. 704.220" at bounding box center [175, 219] width 142 height 13
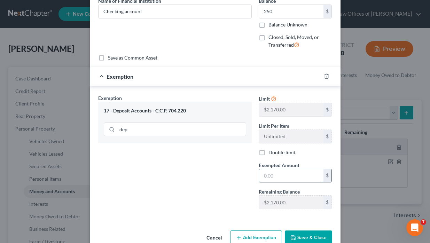
click at [278, 180] on input "text" at bounding box center [291, 175] width 64 height 13
type input "2,170"
click at [292, 236] on icon "button" at bounding box center [293, 238] width 4 height 4
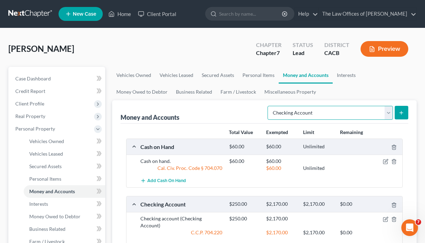
click at [387, 115] on select "Select Account Type Brokerage Cash on Hand Certificates of Deposit Checking Acc…" at bounding box center [329, 113] width 125 height 14
click at [363, 87] on ul "Vehicles Owned Vehicles Leased Secured Assets Personal Items Money and Accounts…" at bounding box center [264, 83] width 304 height 33
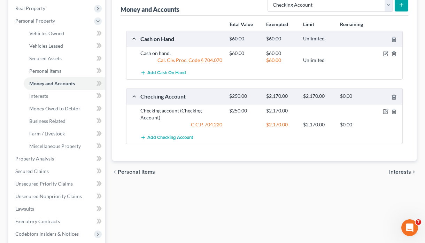
scroll to position [139, 0]
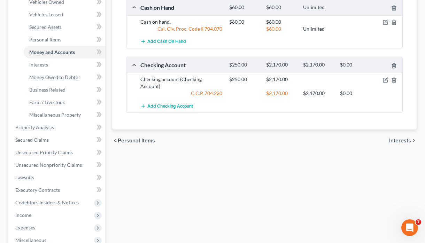
click at [394, 138] on span "Interests" at bounding box center [400, 141] width 22 height 6
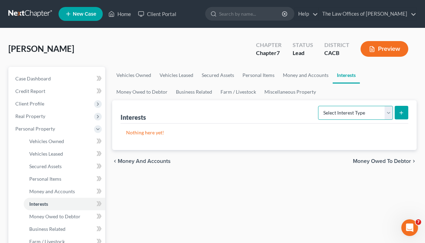
click at [386, 114] on select "Select Interest Type 401K Annuity Bond Education IRA Government Bond Government…" at bounding box center [355, 113] width 75 height 14
drag, startPoint x: 287, startPoint y: 191, endPoint x: 294, endPoint y: 181, distance: 12.5
click at [388, 161] on span "Money Owed to Debtor" at bounding box center [382, 161] width 58 height 6
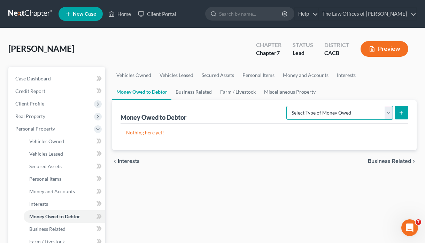
drag, startPoint x: 389, startPoint y: 113, endPoint x: 384, endPoint y: 118, distance: 7.7
click at [389, 113] on select "Select Type of Money Owed Accounts Receivable Alimony Child Support Claims Agai…" at bounding box center [339, 113] width 107 height 14
